Goal: Navigation & Orientation: Find specific page/section

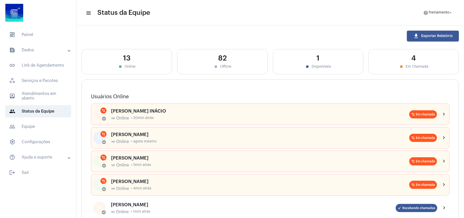
scroll to position [68, 0]
